Goal: Task Accomplishment & Management: Manage account settings

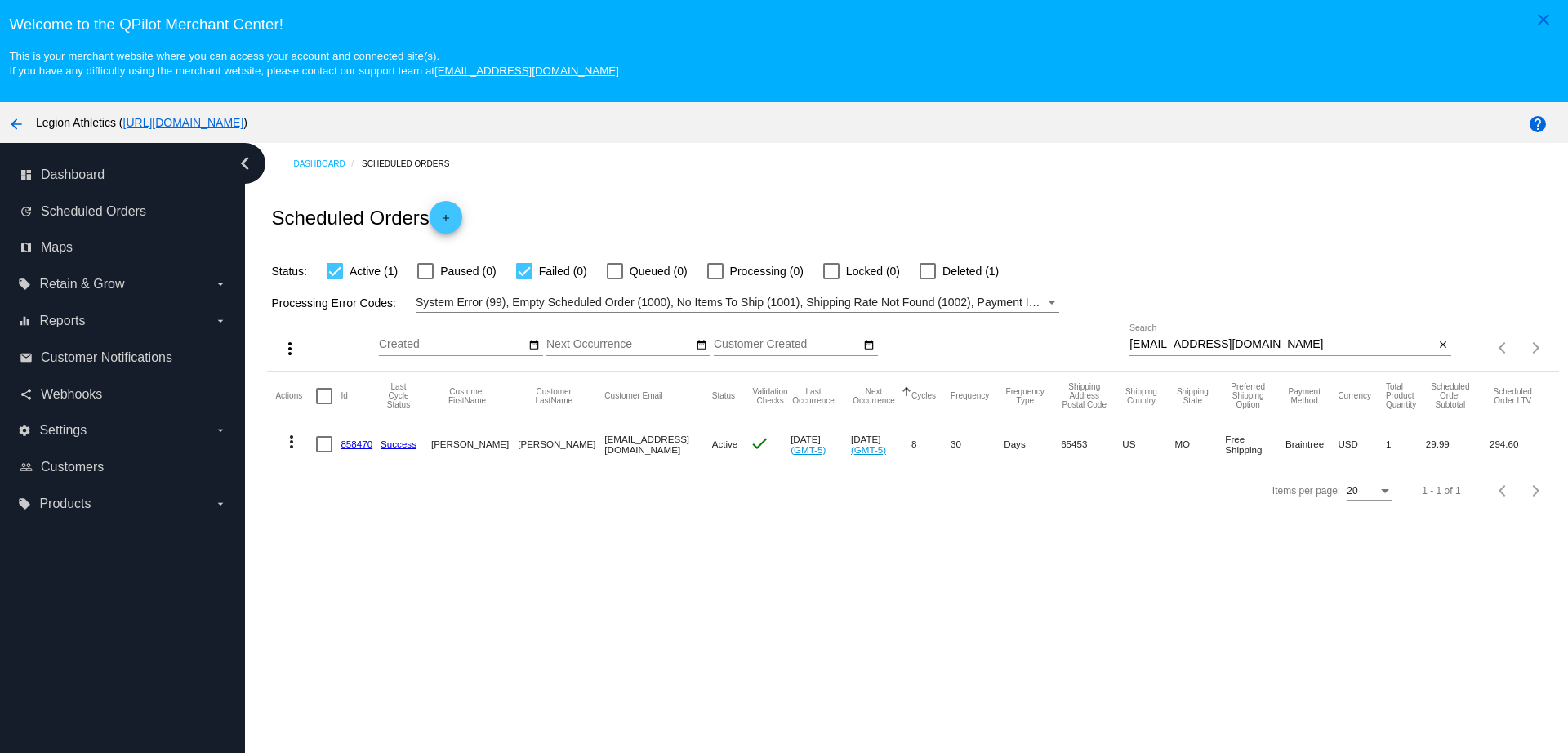
paste input "dpiovanetti"
click at [1064, 342] on div "more_vert Sep Jan Feb Mar [DATE]" at bounding box center [911, 341] width 1290 height 58
type input "[EMAIL_ADDRESS][DOMAIN_NAME]"
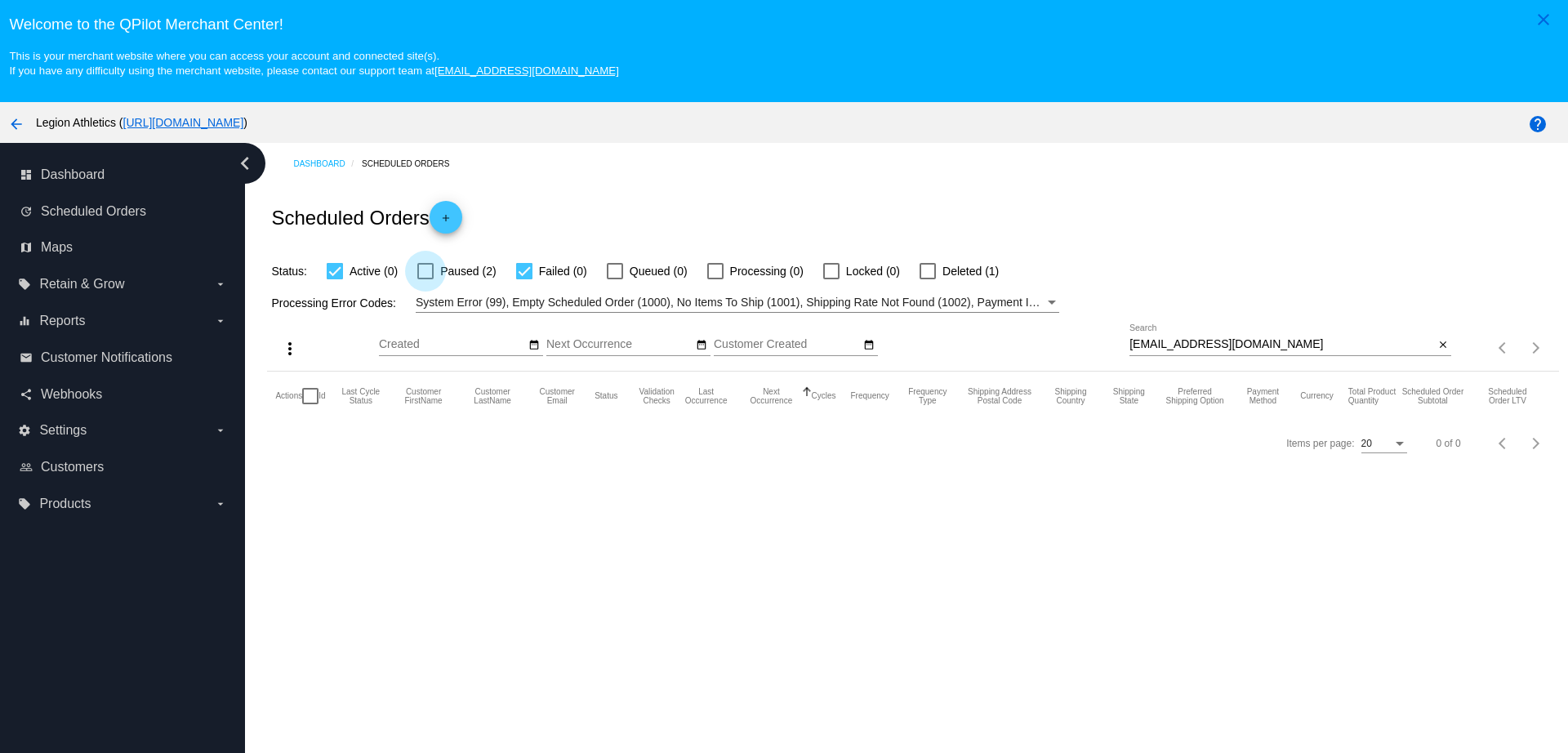
click at [432, 272] on div at bounding box center [425, 271] width 16 height 16
click at [425, 280] on input "Paused (2)" at bounding box center [424, 280] width 1 height 1
checkbox input "true"
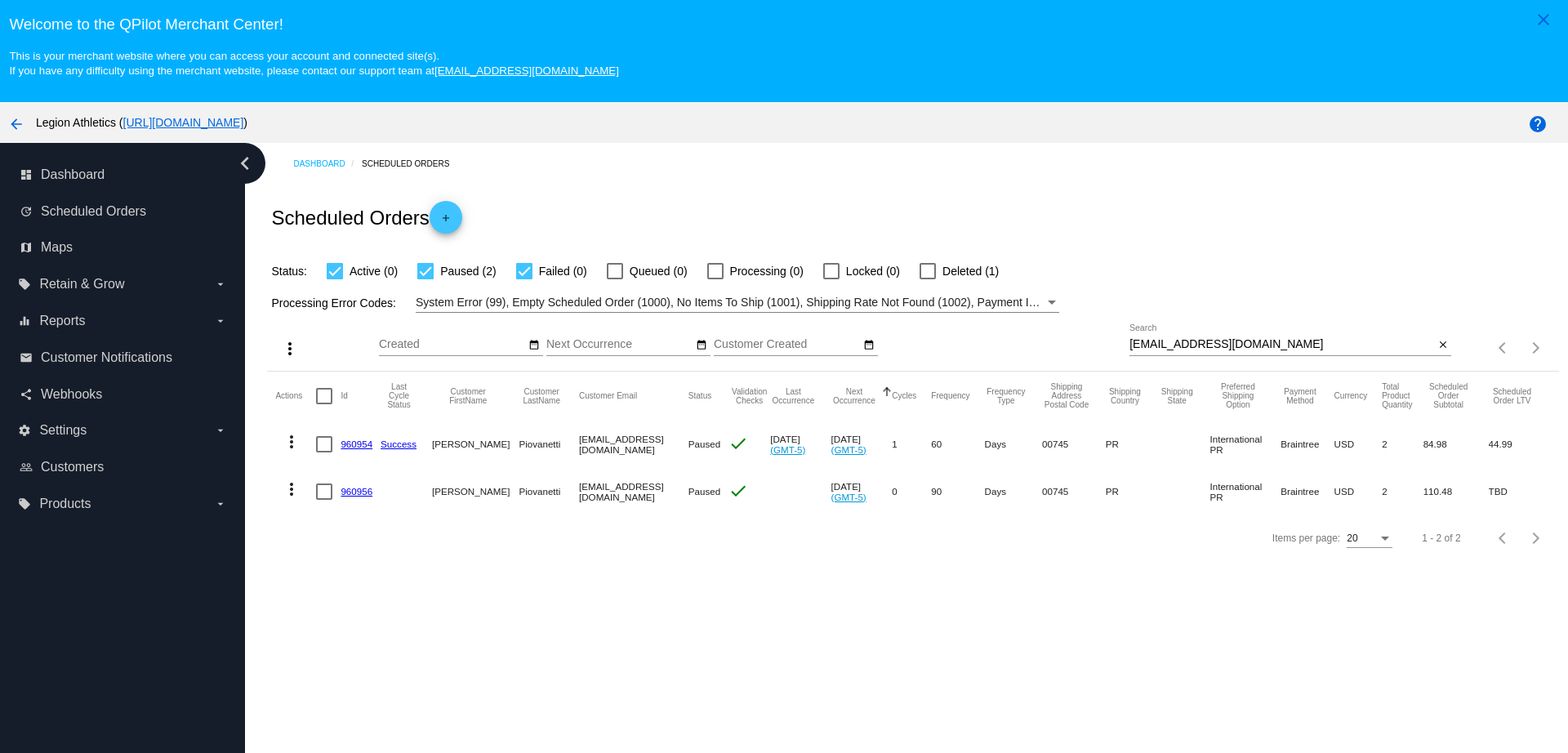
click at [321, 445] on div at bounding box center [324, 444] width 16 height 16
click at [323, 452] on input "checkbox" at bounding box center [323, 452] width 1 height 1
checkbox input "true"
click at [330, 495] on div at bounding box center [324, 491] width 16 height 16
click at [324, 500] on input "checkbox" at bounding box center [323, 500] width 1 height 1
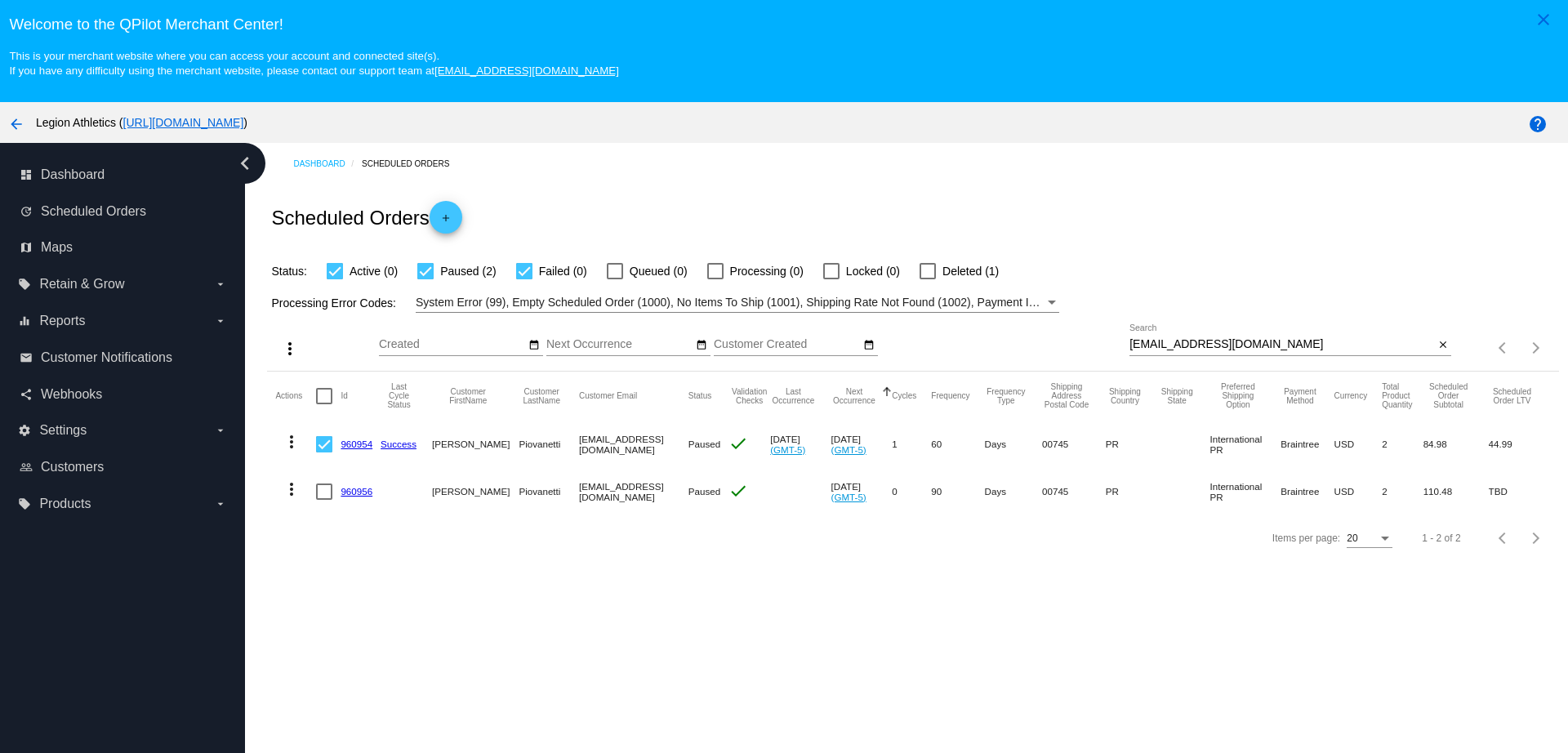
checkbox input "true"
click at [292, 443] on mat-icon "more_vert" at bounding box center [292, 441] width 20 height 20
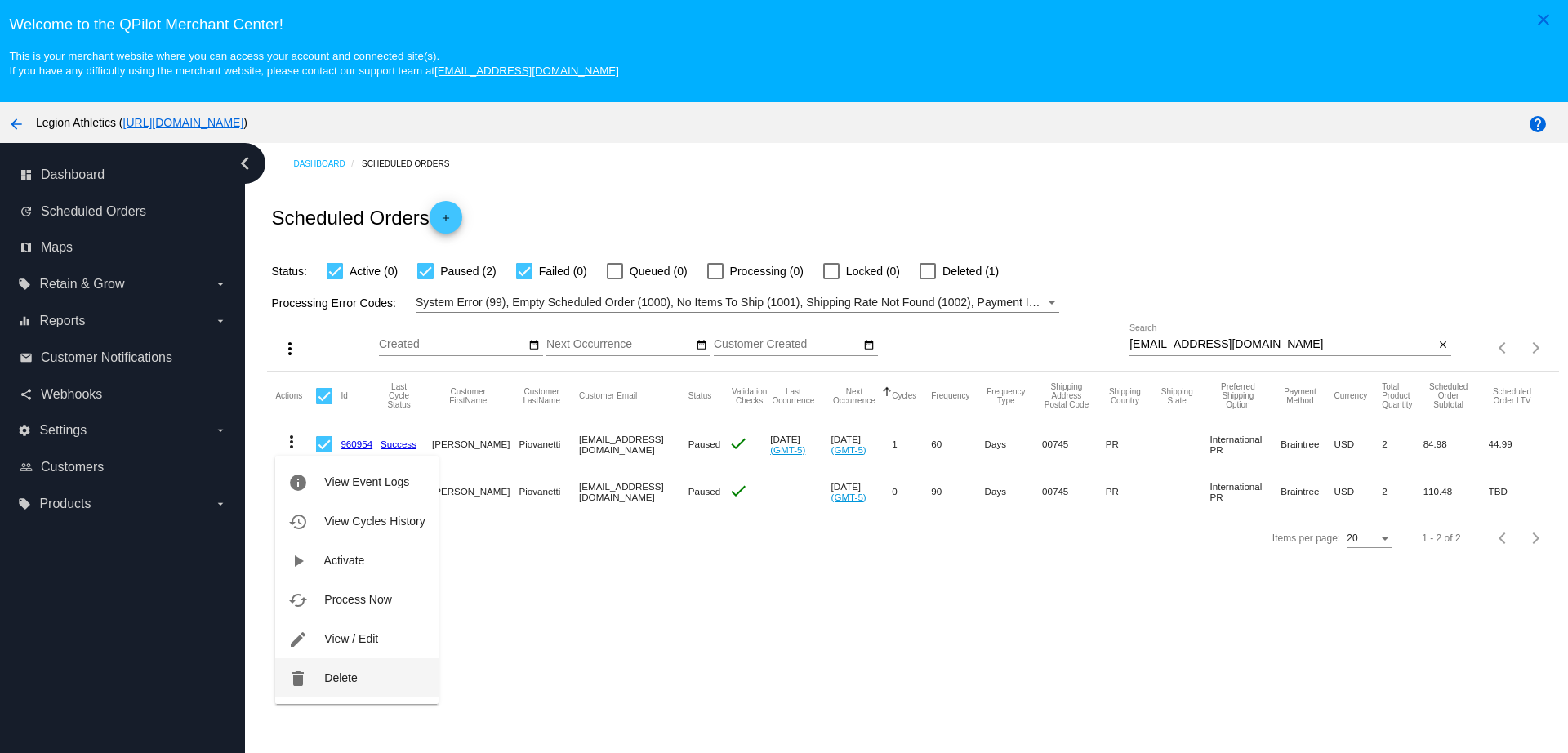
click at [348, 682] on span "Delete" at bounding box center [340, 678] width 33 height 13
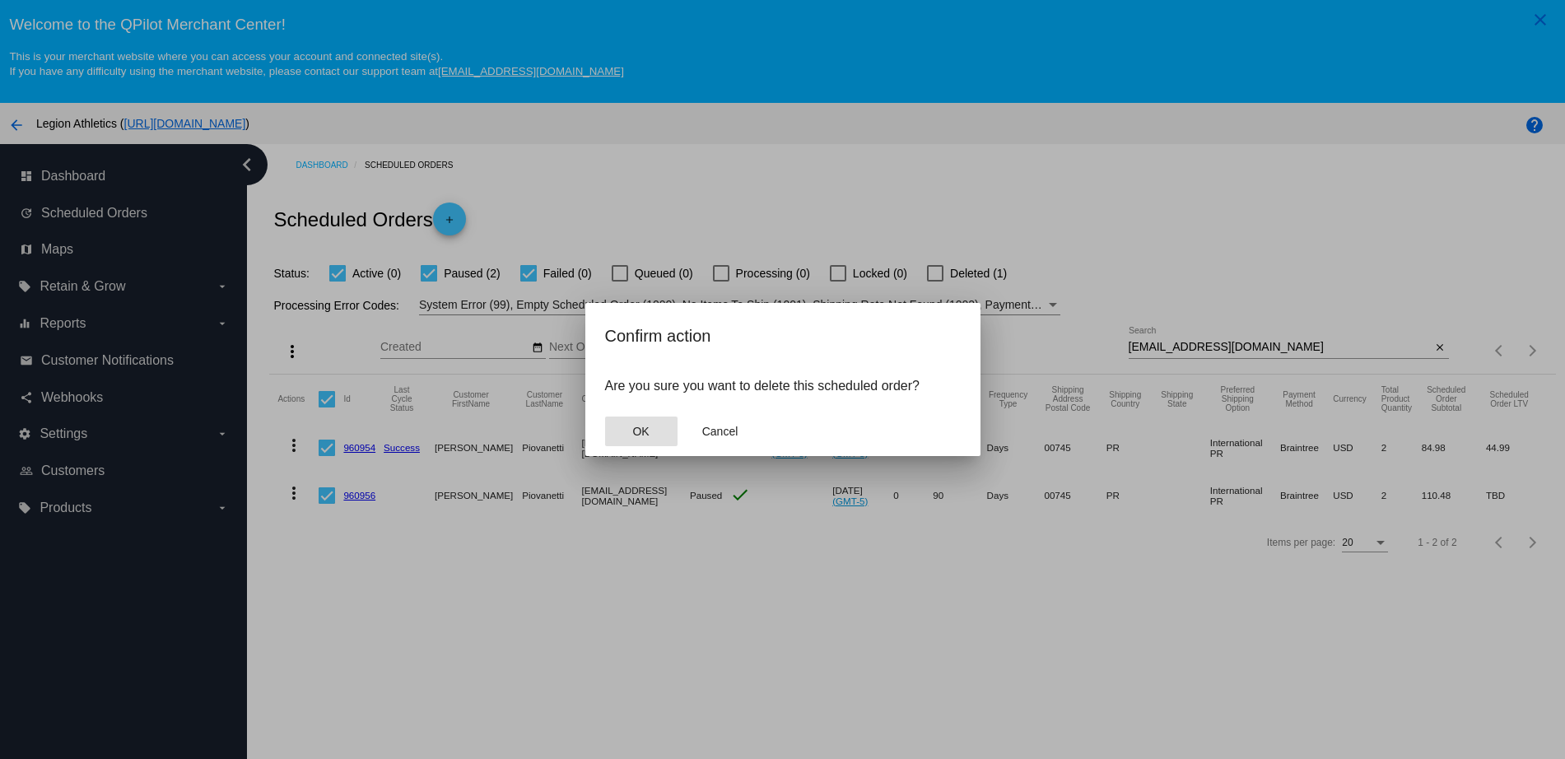
click at [639, 445] on button "OK" at bounding box center [641, 432] width 72 height 30
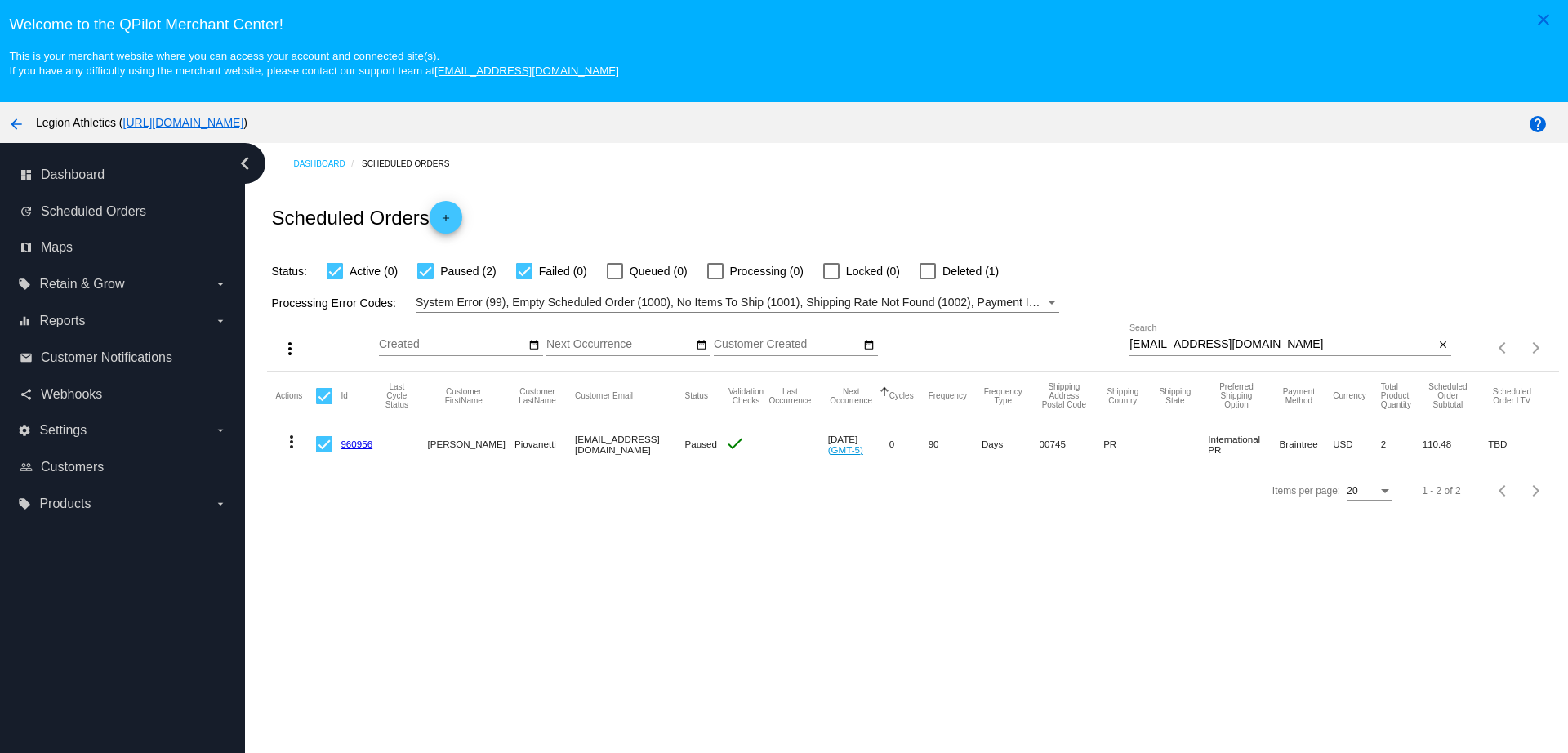
click at [300, 451] on button "more_vert" at bounding box center [291, 440] width 33 height 33
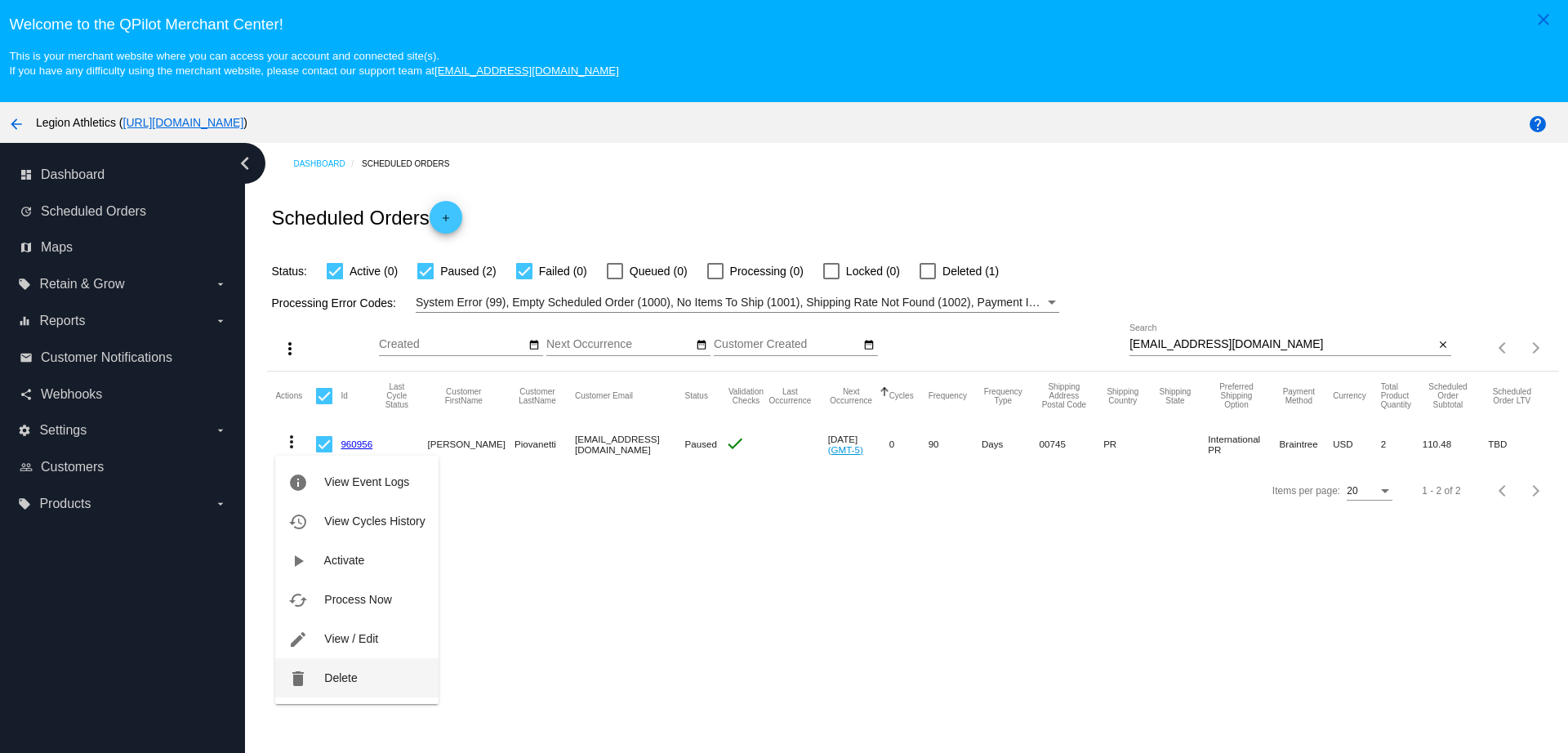
click at [342, 681] on span "Delete" at bounding box center [340, 678] width 33 height 13
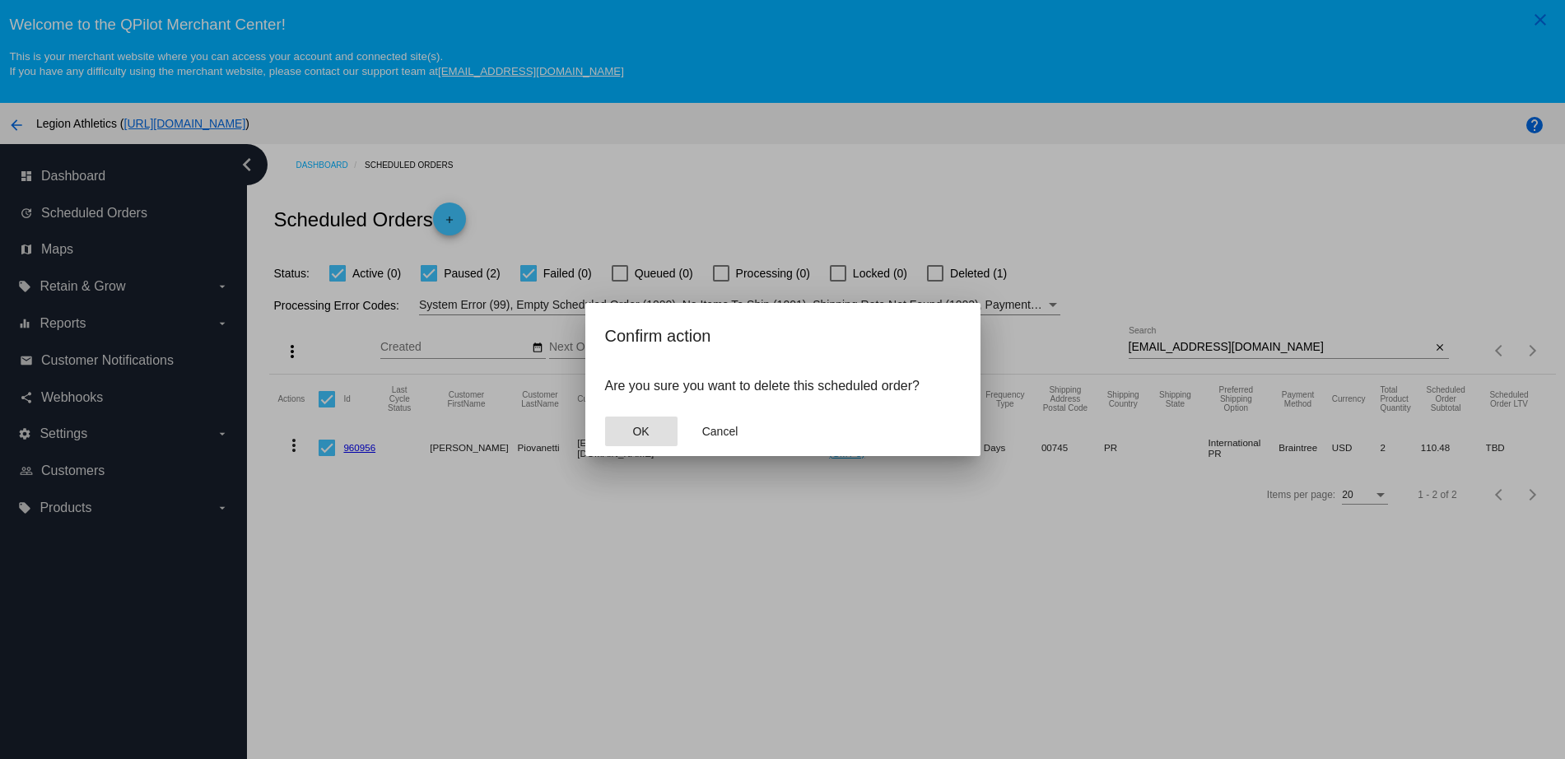
click at [634, 440] on button "OK" at bounding box center [641, 432] width 72 height 30
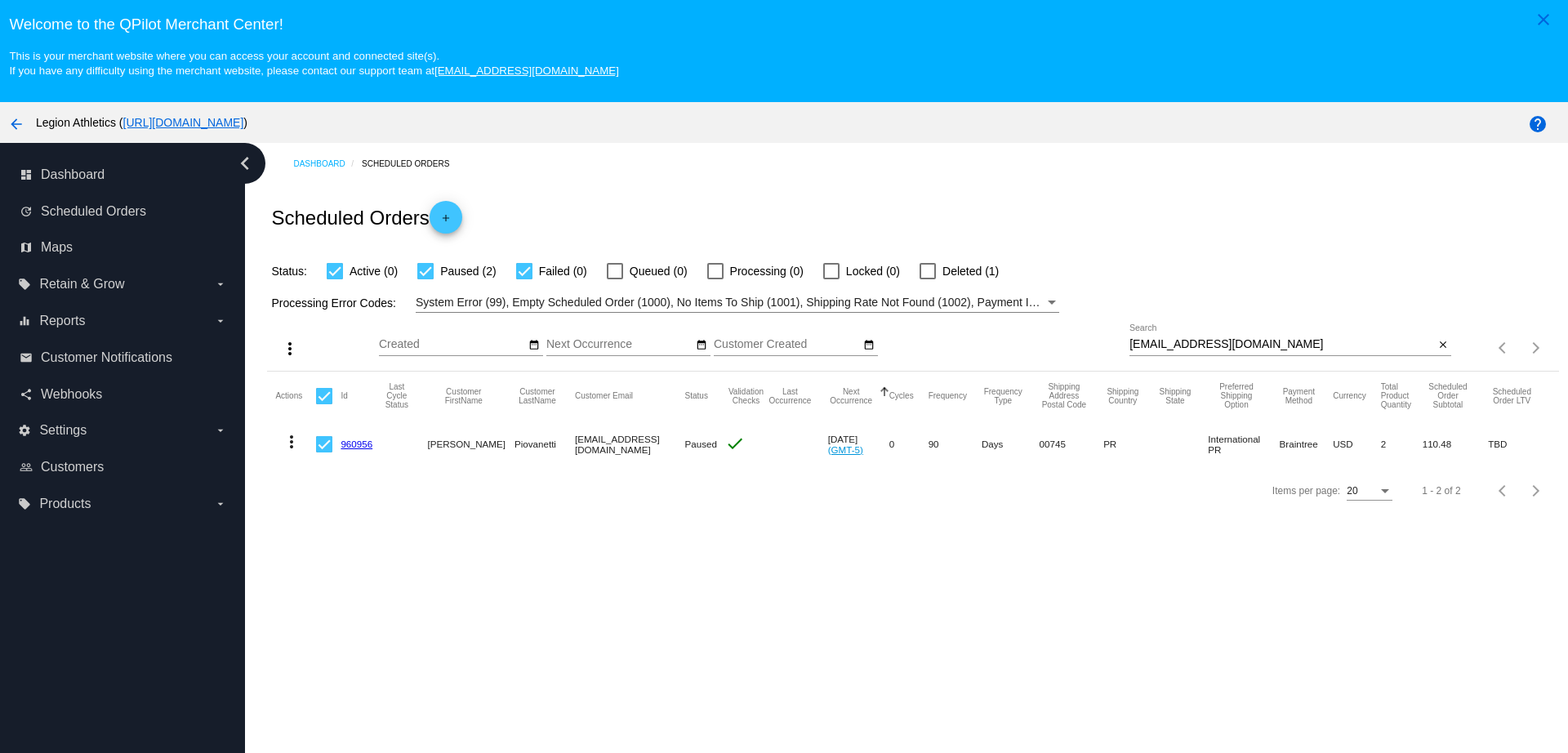
click at [1013, 589] on div "Dashboard Scheduled Orders Scheduled Orders add Status: Active (0) Paused (2) F…" at bounding box center [906, 478] width 1323 height 672
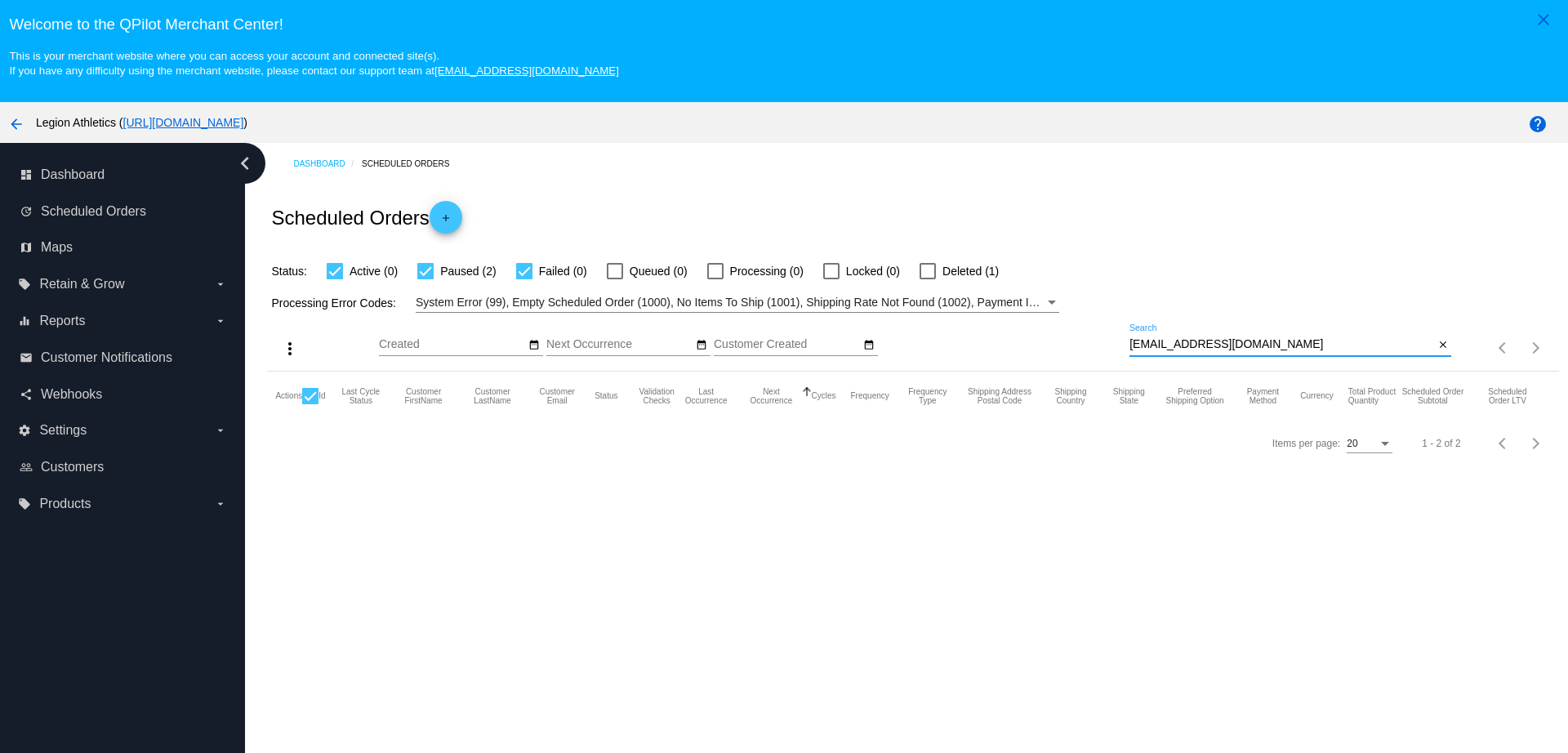
drag, startPoint x: 1268, startPoint y: 344, endPoint x: 1074, endPoint y: 354, distance: 194.3
click at [1074, 354] on div "more_vert Sep Jan Feb Mar [DATE]" at bounding box center [911, 341] width 1290 height 58
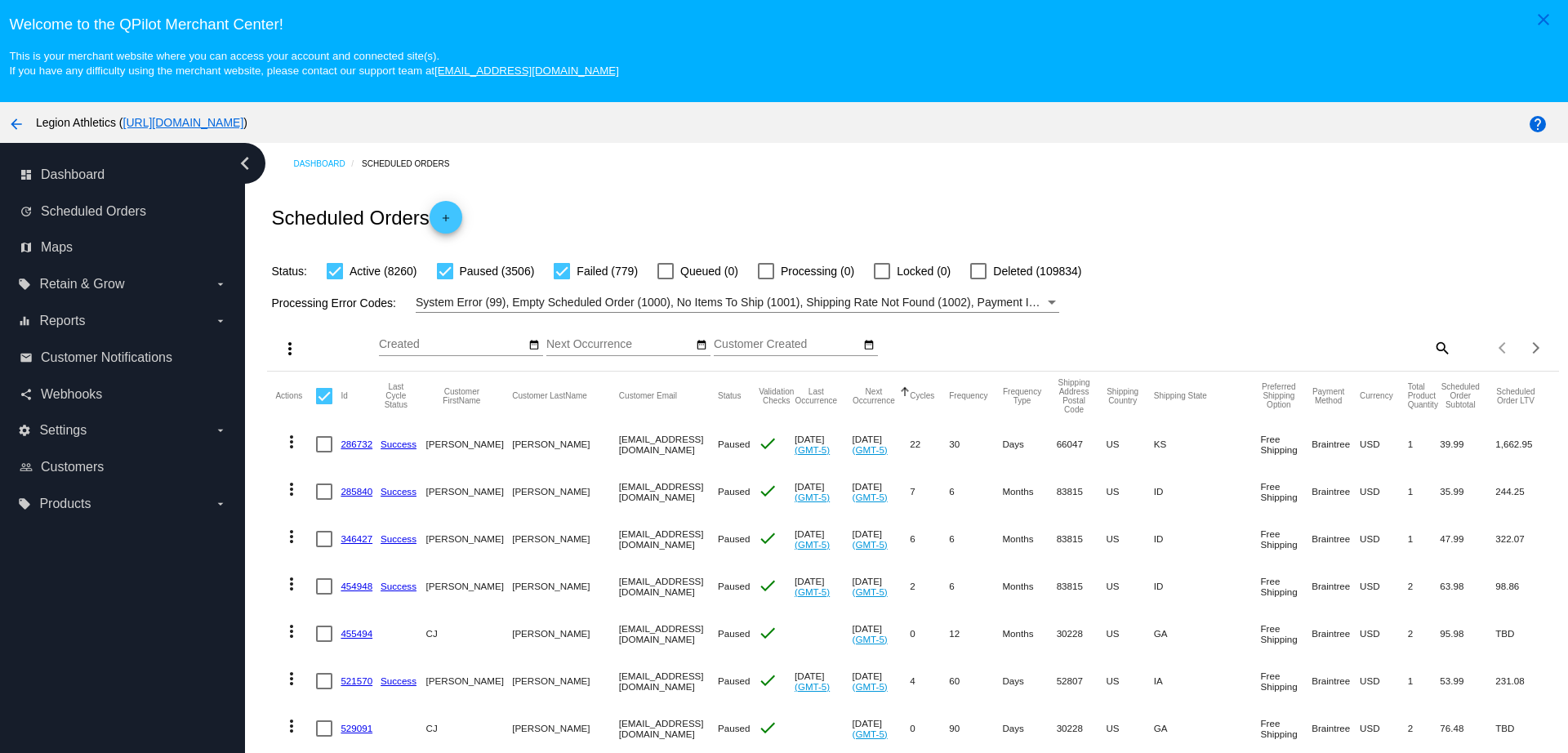
click at [1451, 353] on div "Items per page: 20 1 - 20 of 12545" at bounding box center [1505, 348] width 107 height 46
click at [1431, 352] on mat-icon "search" at bounding box center [1441, 348] width 20 height 26
click at [1260, 344] on input "Search" at bounding box center [1289, 344] width 321 height 13
paste input "[EMAIL_ADDRESS][DOMAIN_NAME]"
type input "[EMAIL_ADDRESS][DOMAIN_NAME]"
